Goal: Task Accomplishment & Management: Complete application form

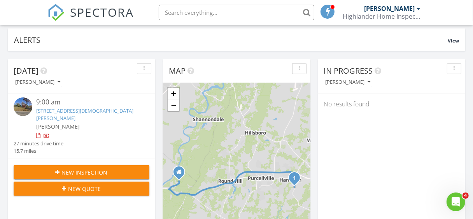
scroll to position [78, 0]
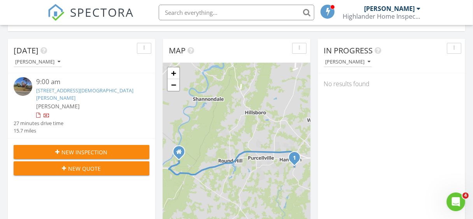
click at [103, 151] on span "New Inspection" at bounding box center [85, 152] width 46 height 8
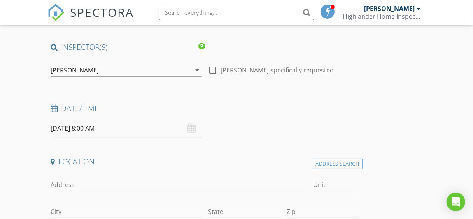
scroll to position [78, 0]
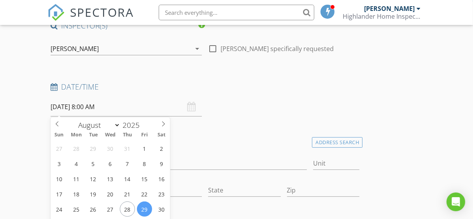
click at [90, 107] on input "[DATE] 8:00 AM" at bounding box center [126, 106] width 151 height 19
type input "[DATE] 8:00 AM"
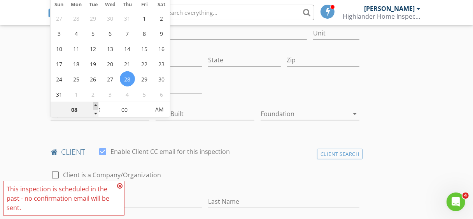
type input "09"
type input "[DATE] 9:00 AM"
click at [94, 102] on span at bounding box center [95, 106] width 5 height 8
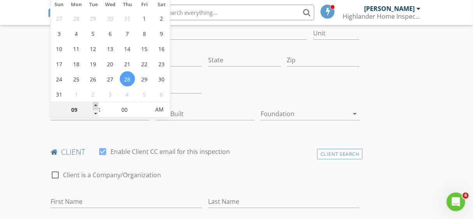
type input "10"
type input "[DATE] 10:00 AM"
click at [95, 104] on span at bounding box center [95, 106] width 5 height 8
type input "11"
type input "[DATE] 11:00 AM"
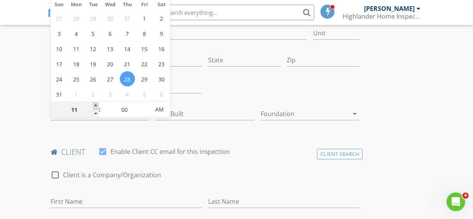
click at [95, 104] on span at bounding box center [95, 106] width 5 height 8
type input "12"
type input "[DATE] 12:00 PM"
click at [95, 104] on span at bounding box center [95, 106] width 5 height 8
type input "01"
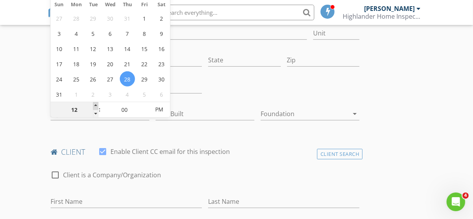
type input "[DATE] 1:00 PM"
click at [95, 104] on span at bounding box center [95, 106] width 5 height 8
type input "02"
type input "[DATE] 2:00 PM"
click at [95, 104] on span at bounding box center [95, 106] width 5 height 8
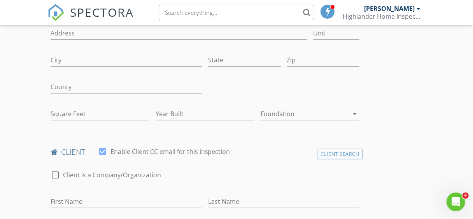
click at [256, 150] on h4 "client" at bounding box center [205, 152] width 309 height 10
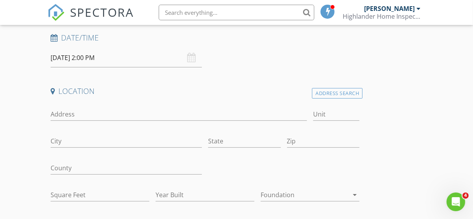
scroll to position [91, 0]
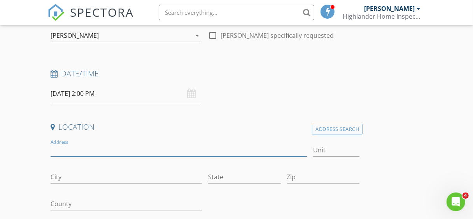
click at [75, 147] on input "Address" at bounding box center [179, 150] width 257 height 13
type input "[STREET_ADDRESS]"
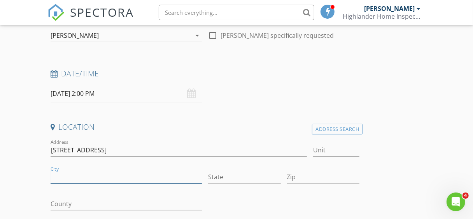
click at [65, 177] on input "City" at bounding box center [126, 176] width 151 height 13
type input "Fairfax"
click at [226, 177] on input "State" at bounding box center [244, 176] width 73 height 13
type input "Va"
click at [304, 176] on input "Zip" at bounding box center [323, 176] width 73 height 13
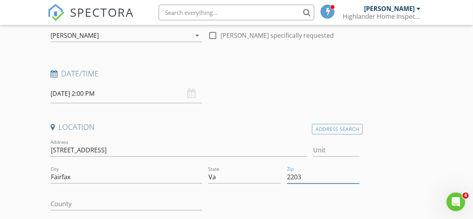
type input "22032"
type input "1200"
type input "1967"
type input "22032"
click at [67, 204] on input "County" at bounding box center [126, 203] width 151 height 13
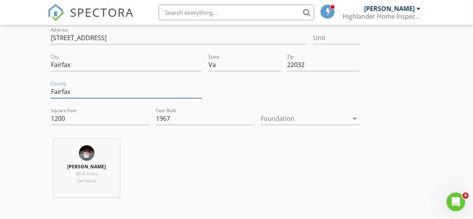
scroll to position [208, 0]
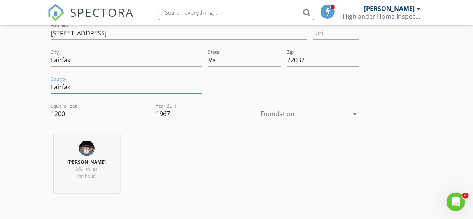
type input "Fairfax"
click at [356, 112] on icon "arrow_drop_down" at bounding box center [354, 113] width 9 height 9
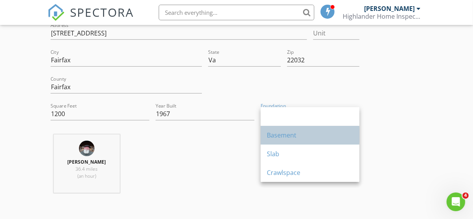
click at [296, 134] on div "Basement" at bounding box center [310, 134] width 86 height 9
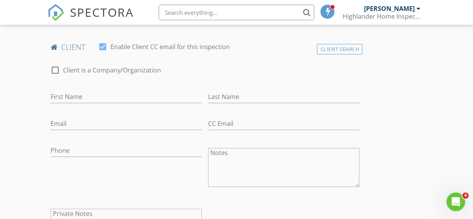
scroll to position [402, 0]
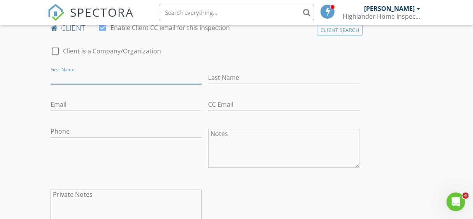
click at [66, 76] on input "First Name" at bounding box center [126, 77] width 151 height 13
type input "[PERSON_NAME]"
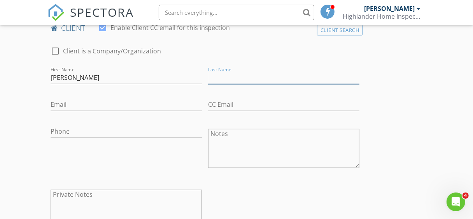
click at [226, 76] on input "Last Name" at bounding box center [283, 77] width 151 height 13
type input "Yu"
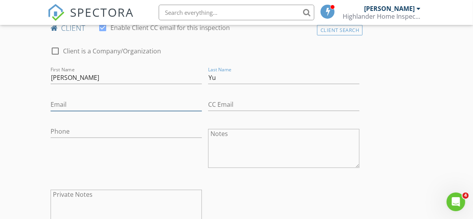
click at [77, 104] on input "Email" at bounding box center [126, 104] width 151 height 13
type input "[EMAIL_ADDRESS][DOMAIN_NAME]"
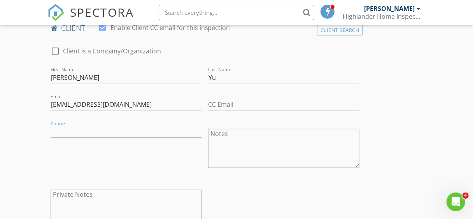
click at [72, 131] on input "Phone" at bounding box center [126, 131] width 151 height 13
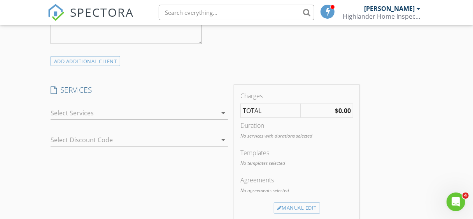
scroll to position [597, 0]
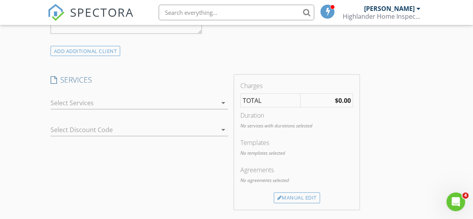
type input "[PHONE_NUMBER]"
click at [225, 102] on icon "arrow_drop_down" at bounding box center [223, 102] width 9 height 9
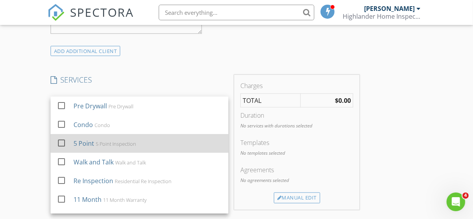
click at [61, 143] on div at bounding box center [61, 142] width 13 height 13
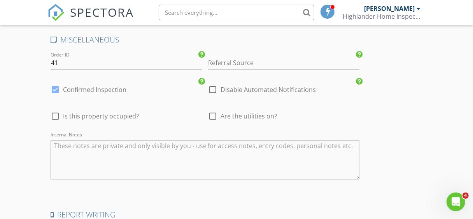
scroll to position [1103, 0]
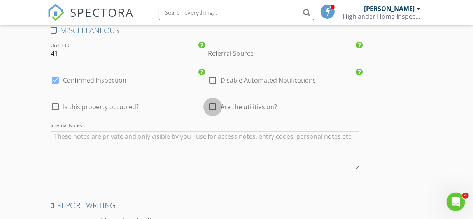
click at [212, 105] on div at bounding box center [212, 106] width 13 height 13
checkbox input "true"
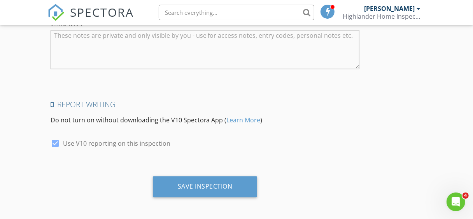
scroll to position [1204, 0]
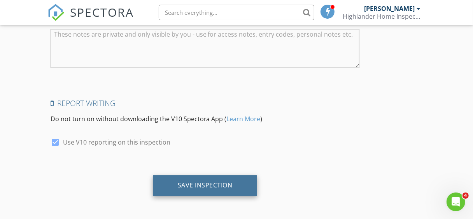
click at [207, 184] on div "Save Inspection" at bounding box center [205, 185] width 55 height 8
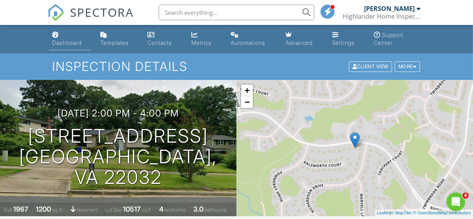
click at [66, 38] on link "Dashboard" at bounding box center [70, 39] width 42 height 22
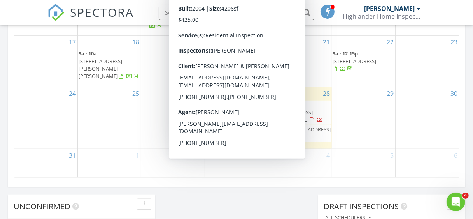
scroll to position [545, 0]
